Goal: Check status: Check status

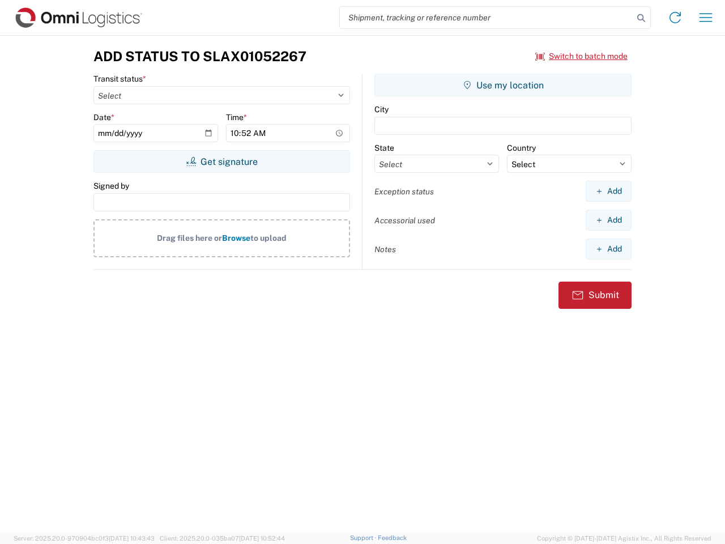
click at [487, 18] on input "search" at bounding box center [487, 18] width 294 height 22
click at [642, 18] on icon at bounding box center [642, 18] width 16 height 16
click at [676, 18] on icon at bounding box center [676, 18] width 18 height 18
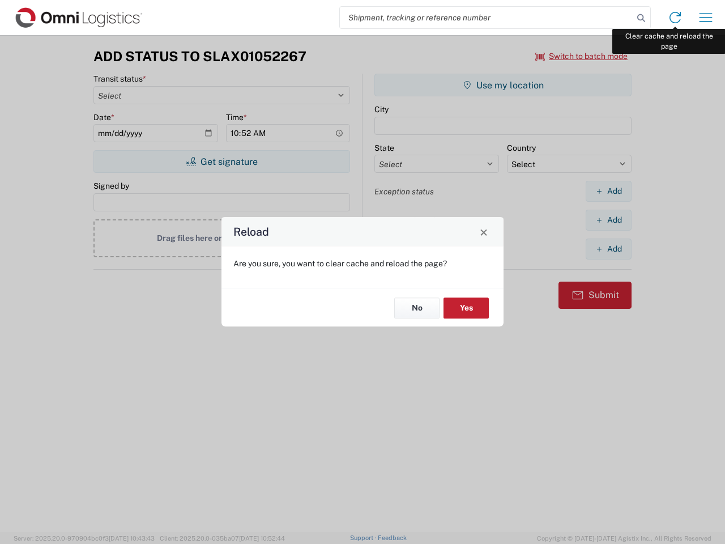
click at [706, 18] on div "Reload Are you sure, you want to clear cache and reload the page? No Yes" at bounding box center [362, 272] width 725 height 544
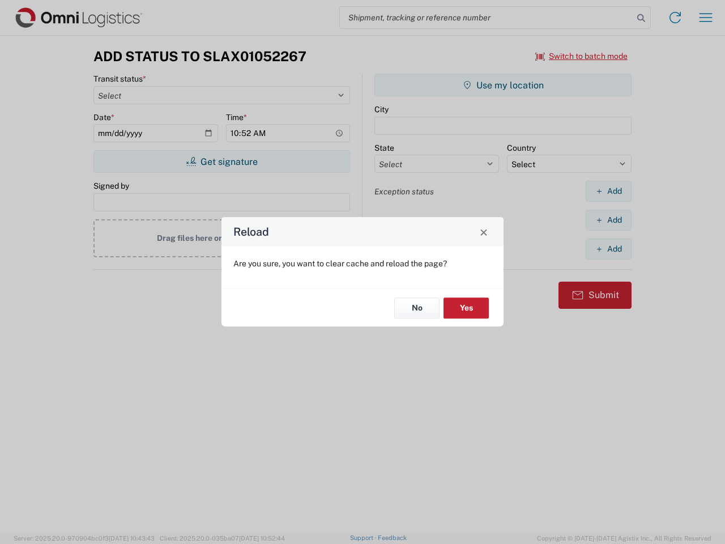
click at [582, 56] on div "Reload Are you sure, you want to clear cache and reload the page? No Yes" at bounding box center [362, 272] width 725 height 544
click at [222, 162] on div "Reload Are you sure, you want to clear cache and reload the page? No Yes" at bounding box center [362, 272] width 725 height 544
click at [503, 85] on div "Reload Are you sure, you want to clear cache and reload the page? No Yes" at bounding box center [362, 272] width 725 height 544
click at [609, 191] on div "Reload Are you sure, you want to clear cache and reload the page? No Yes" at bounding box center [362, 272] width 725 height 544
click at [609, 220] on div "Reload Are you sure, you want to clear cache and reload the page? No Yes" at bounding box center [362, 272] width 725 height 544
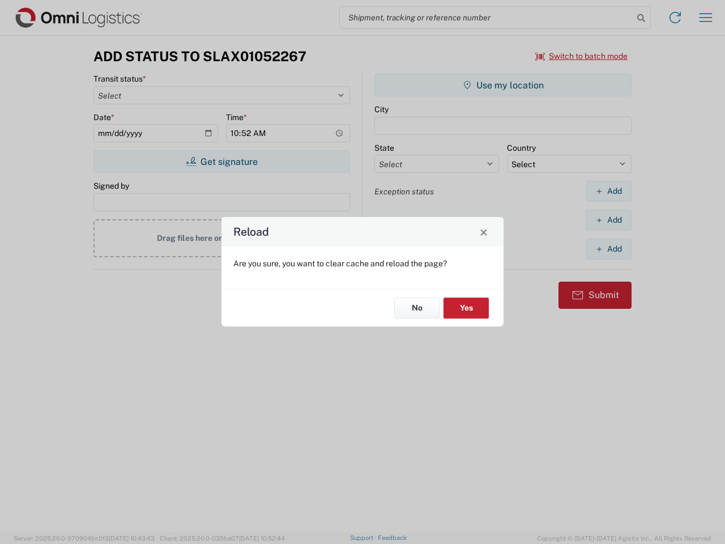
click at [609, 249] on div "Reload Are you sure, you want to clear cache and reload the page? No Yes" at bounding box center [362, 272] width 725 height 544
